Goal: Navigation & Orientation: Find specific page/section

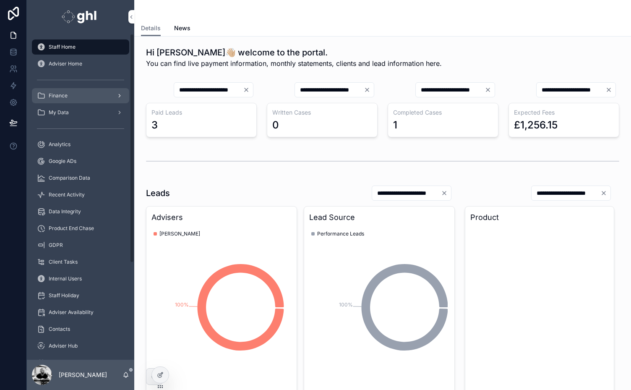
click at [60, 96] on span "Finance" at bounding box center [58, 95] width 19 height 7
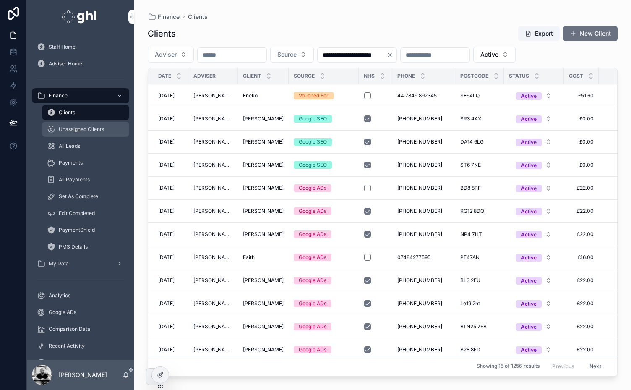
click at [75, 130] on span "Unassigned Clients" at bounding box center [81, 129] width 45 height 7
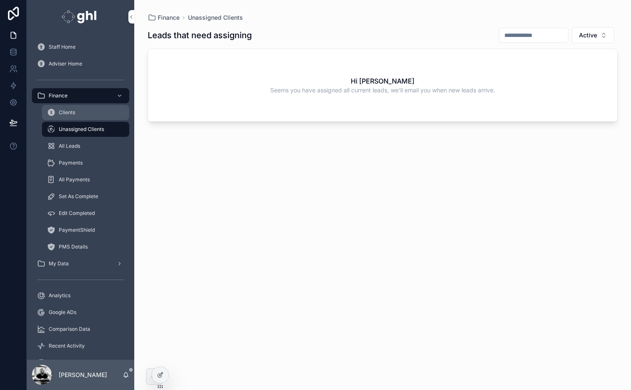
click at [73, 111] on span "Clients" at bounding box center [67, 112] width 16 height 7
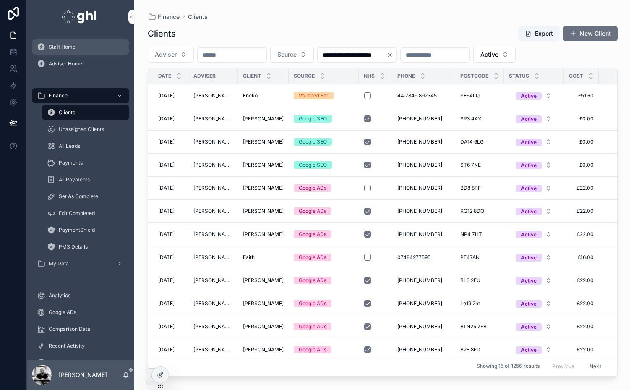
click at [60, 50] on span "Staff Home" at bounding box center [62, 47] width 27 height 7
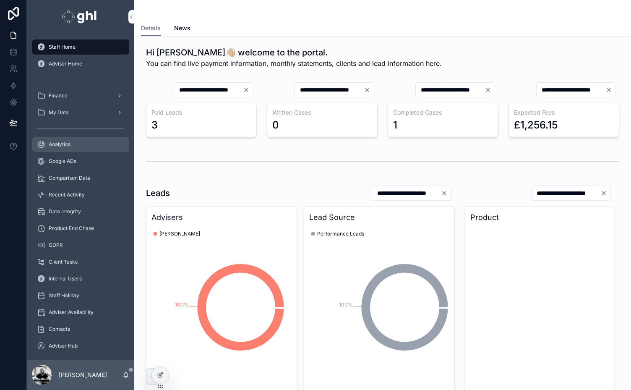
click at [64, 144] on span "Analytics" at bounding box center [60, 144] width 22 height 7
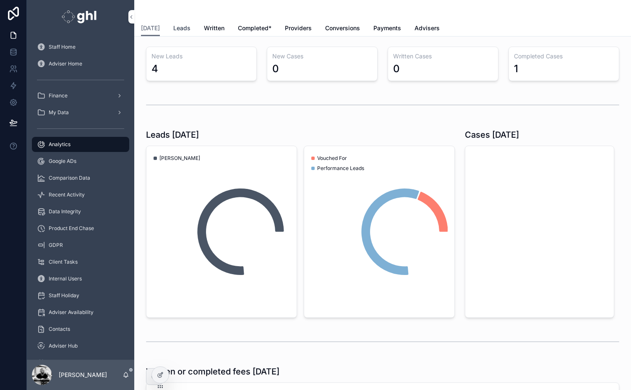
click at [179, 28] on span "Leads" at bounding box center [181, 28] width 17 height 8
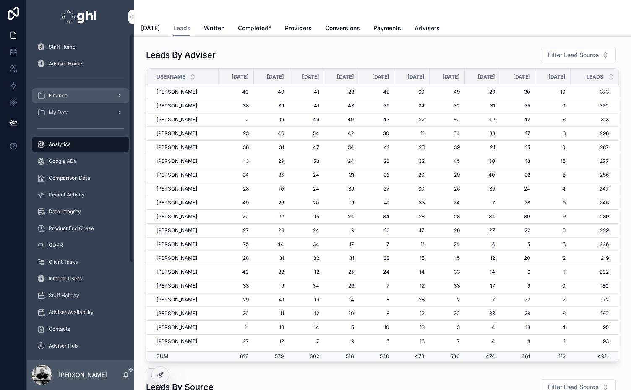
click at [61, 97] on span "Finance" at bounding box center [58, 95] width 19 height 7
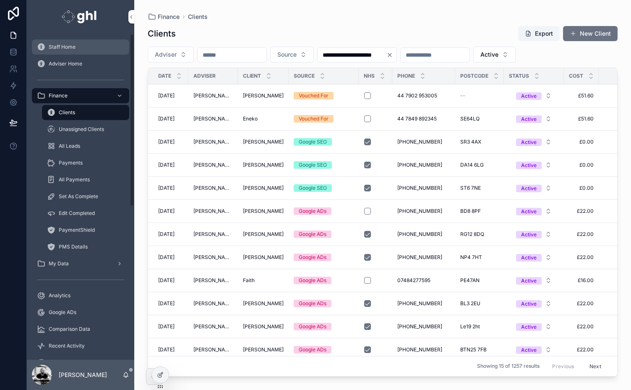
click at [62, 53] on div "Staff Home" at bounding box center [80, 46] width 87 height 13
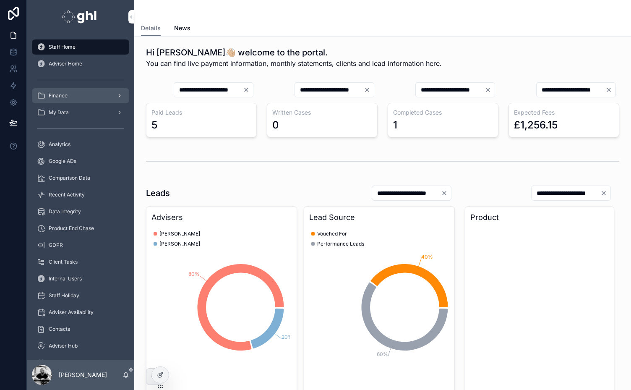
click at [52, 93] on span "Finance" at bounding box center [58, 95] width 19 height 7
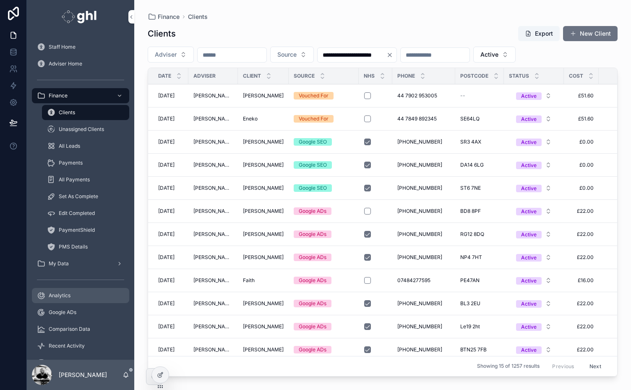
click at [60, 293] on span "Analytics" at bounding box center [60, 295] width 22 height 7
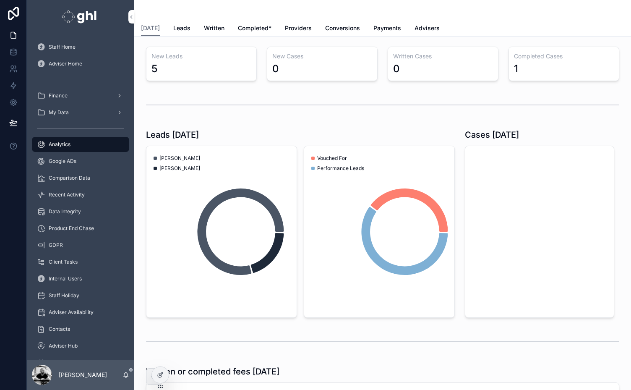
click at [60, 293] on span "Staff Holiday" at bounding box center [64, 295] width 31 height 7
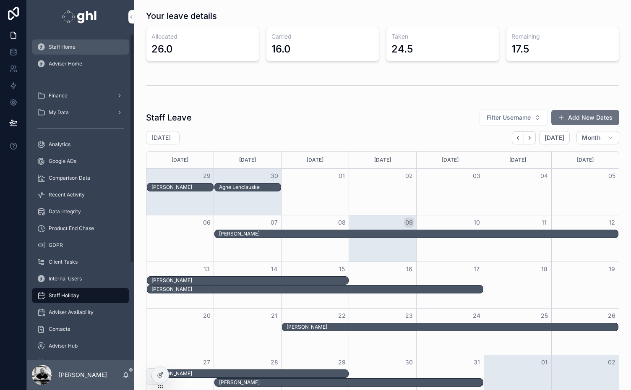
click at [60, 43] on div "Staff Home" at bounding box center [80, 46] width 87 height 13
